Goal: Transaction & Acquisition: Book appointment/travel/reservation

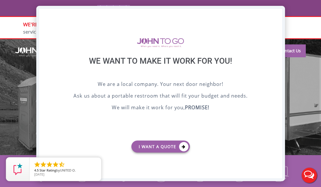
click at [275, 13] on div "X" at bounding box center [276, 14] width 9 height 10
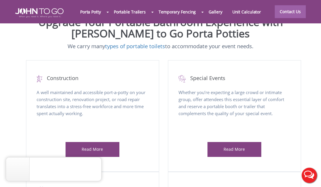
scroll to position [228, 0]
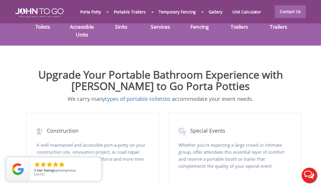
click at [62, 32] on div "Portable Toilets" at bounding box center [42, 9] width 39 height 48
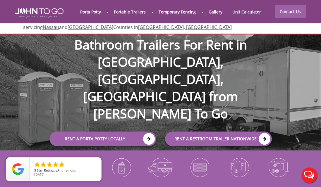
scroll to position [0, 0]
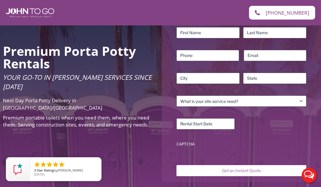
scroll to position [91, 0]
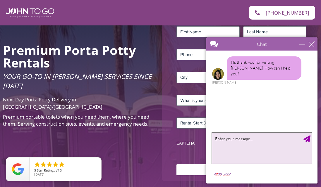
click at [223, 141] on textarea "type your message" at bounding box center [261, 148] width 99 height 31
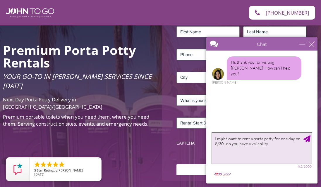
click at [251, 143] on textarea "I might want to rent a porta potty for one day on 8/30 . do you have a vailabil…" at bounding box center [261, 148] width 99 height 31
click at [265, 144] on textarea "I might want to rent a porta potty for one day on 8/30 . do you have availabili…" at bounding box center [261, 148] width 99 height 31
type textarea "I might want to rent a porta potty for one day on 8/30 . do you have availabili…"
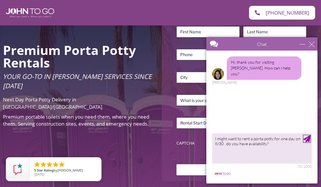
click at [307, 140] on div "Send Message" at bounding box center [306, 138] width 7 height 7
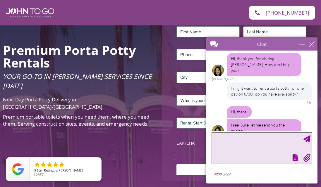
scroll to position [23, 0]
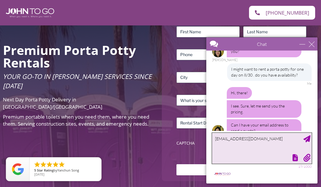
type textarea "lynnphenix@gmail.com"
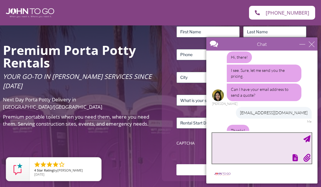
scroll to position [83, 0]
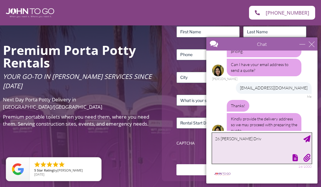
type textarea "26 Amelia Drive"
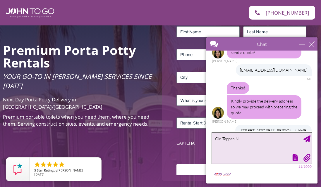
type textarea "Old Tappan NJ"
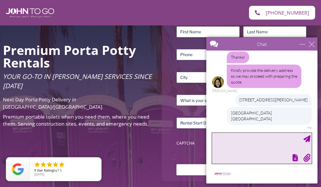
scroll to position [156, 0]
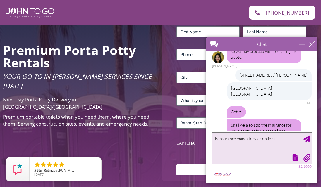
type textarea "is insurance mandatory or optional"
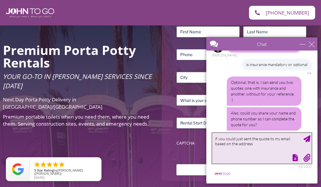
scroll to position [242, 0]
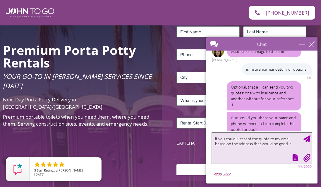
type textarea "if you could just sent the quote to my email based on the address that would be…"
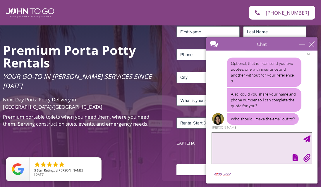
type textarea "s"
type textarea "Lynn Phenix"
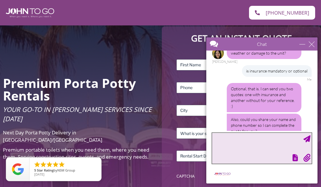
scroll to position [296, 0]
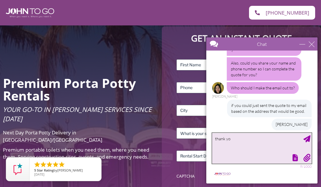
type textarea "thank you"
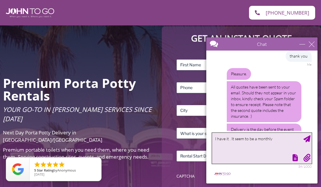
scroll to position [424, 0]
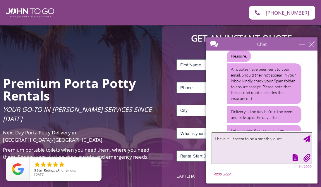
type textarea "I have it . It seem to be a monthly quote"
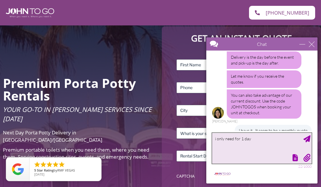
scroll to position [496, 0]
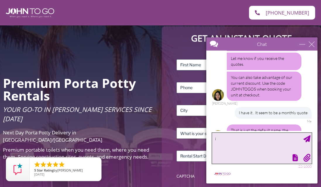
type textarea "i"
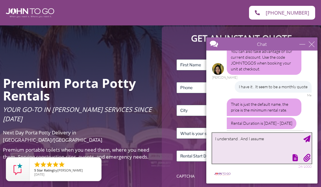
scroll to position [580, 0]
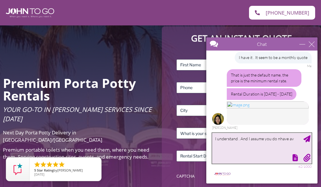
click at [233, 137] on textarea "I understand . And I assume you do nhave av" at bounding box center [261, 148] width 99 height 31
click at [277, 139] on textarea "I understand . And I assume you do nhave av" at bounding box center [261, 148] width 99 height 31
click at [289, 140] on textarea "I understand . And I assume you do have av" at bounding box center [261, 148] width 99 height 31
type textarea "I understand . And I assume you do have availability on that day?"
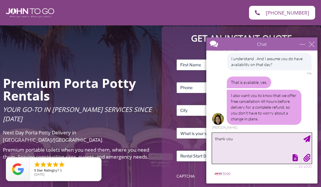
scroll to position [658, 0]
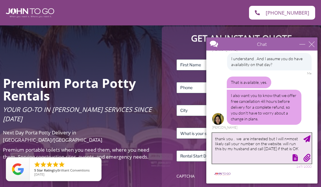
click at [247, 138] on textarea "thank you . we are interested but I will n=most likely call your number on the …" at bounding box center [261, 148] width 99 height 31
click at [281, 140] on textarea "thank you . I am interested but I will n=most likely call your number on the we…" at bounding box center [261, 148] width 99 height 31
type textarea "thank you . I am interested but I will most likely call your number on the webs…"
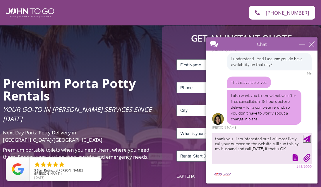
click at [307, 141] on div "Send Message" at bounding box center [306, 138] width 7 height 7
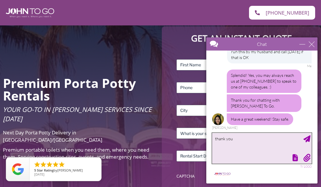
scroll to position [754, 0]
type textarea "thank you...You too"
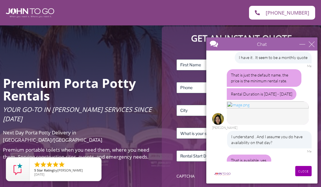
scroll to position [552, 0]
